Goal: Transaction & Acquisition: Download file/media

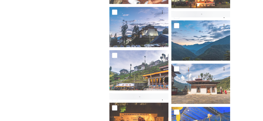
scroll to position [239, 0]
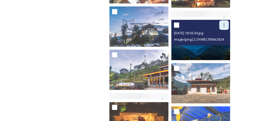
click at [224, 23] on icon at bounding box center [224, 25] width 4 height 4
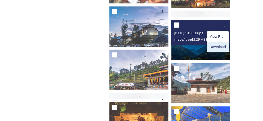
click at [220, 44] on span "Download" at bounding box center [218, 46] width 16 height 5
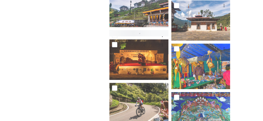
scroll to position [302, 0]
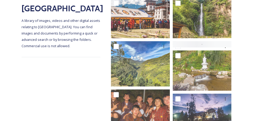
scroll to position [0, 0]
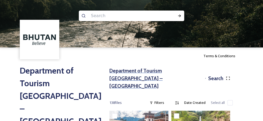
click at [158, 71] on h3 "Department of Tourism [GEOGRAPHIC_DATA] – [GEOGRAPHIC_DATA]" at bounding box center [155, 78] width 93 height 23
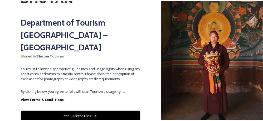
scroll to position [38, 0]
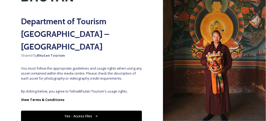
click at [79, 111] on button "Yes - Access Files" at bounding box center [81, 116] width 121 height 11
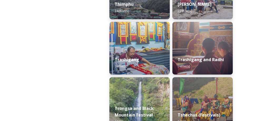
scroll to position [947, 0]
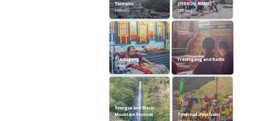
click at [189, 54] on div "Trashigang and Radhi 74 file(s)" at bounding box center [203, 63] width 62 height 24
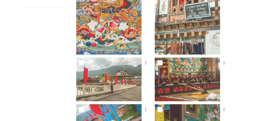
scroll to position [146, 0]
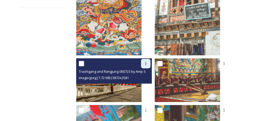
click at [148, 64] on icon at bounding box center [145, 63] width 4 height 4
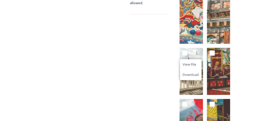
scroll to position [156, 0]
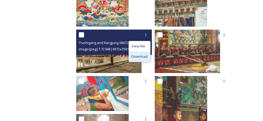
click at [147, 58] on span "Download" at bounding box center [139, 56] width 16 height 5
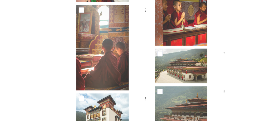
scroll to position [265, 0]
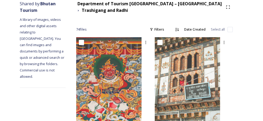
scroll to position [0, 0]
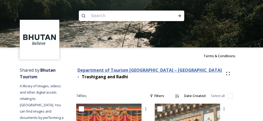
click at [152, 69] on strong "Department of Tourism [GEOGRAPHIC_DATA] – [GEOGRAPHIC_DATA]" at bounding box center [149, 70] width 144 height 6
